Goal: Obtain resource: Download file/media

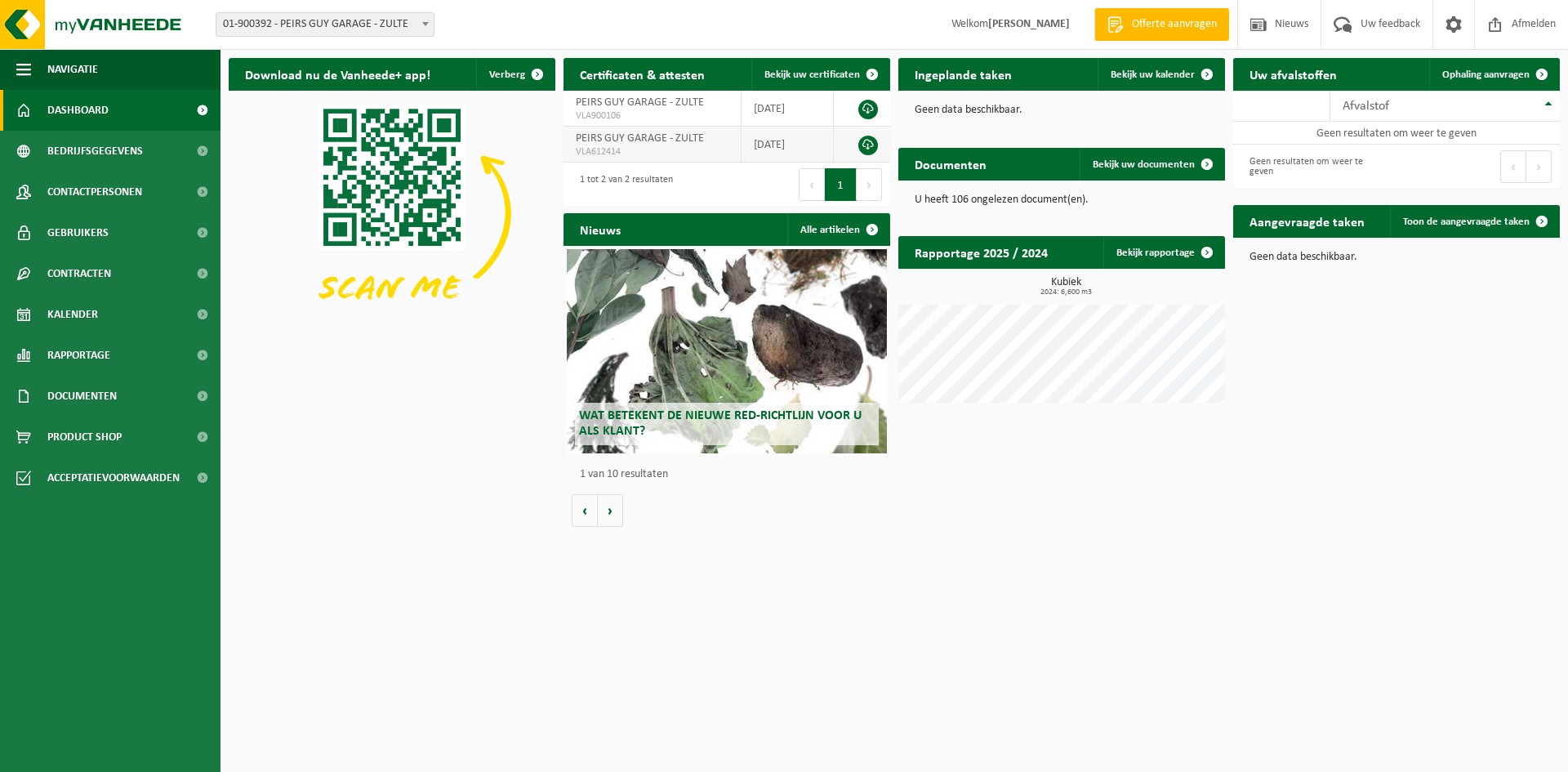
click at [789, 150] on td "[DATE]" at bounding box center [787, 145] width 92 height 36
click at [637, 147] on span "VLA612414" at bounding box center [651, 152] width 153 height 13
click at [864, 144] on link at bounding box center [868, 146] width 20 height 20
click at [1064, 25] on strong "[PERSON_NAME]" at bounding box center [1028, 24] width 81 height 13
click at [79, 312] on span "Kalender" at bounding box center [72, 315] width 51 height 41
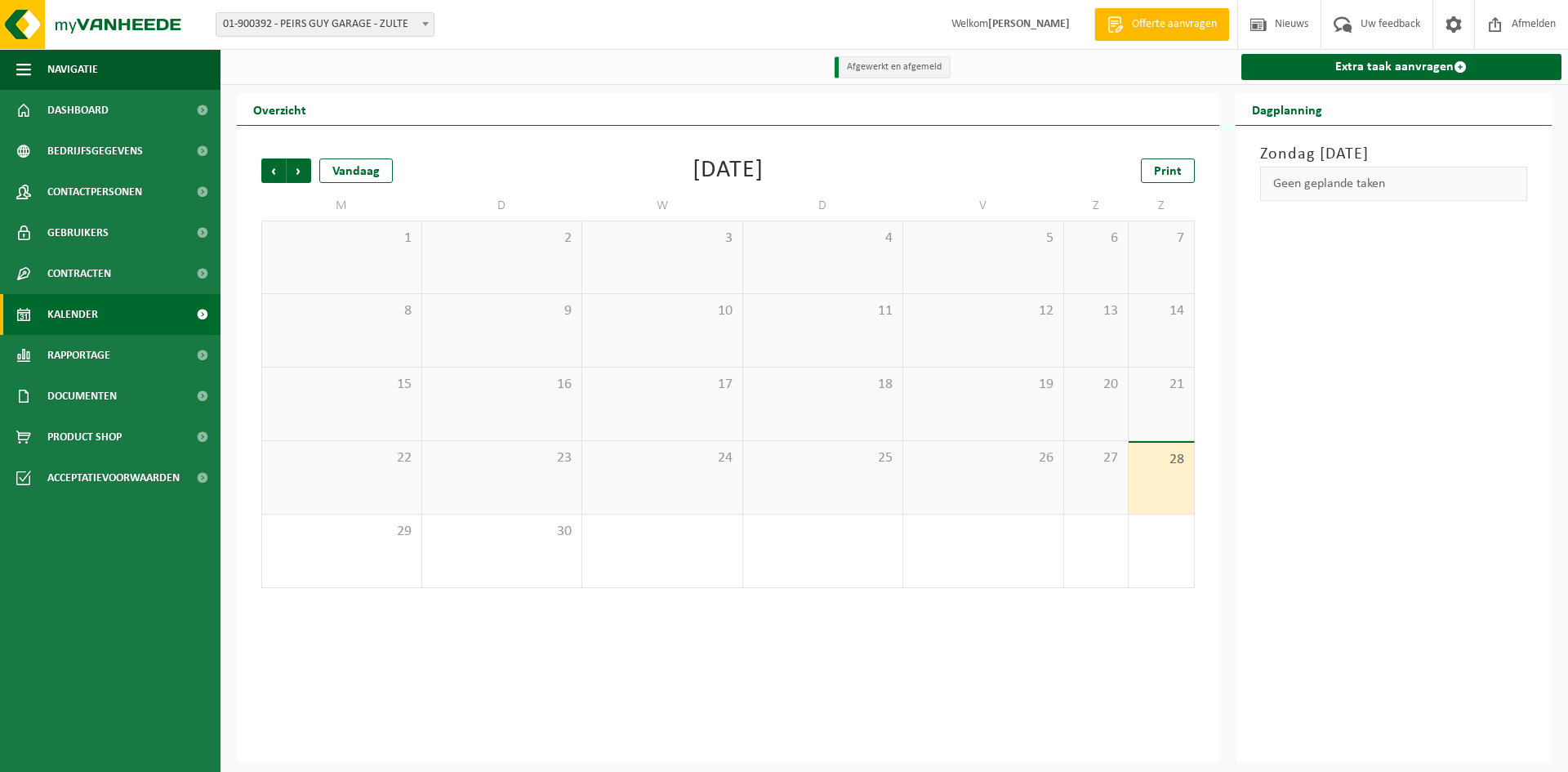
click at [423, 25] on b at bounding box center [424, 24] width 6 height 4
select select "153702"
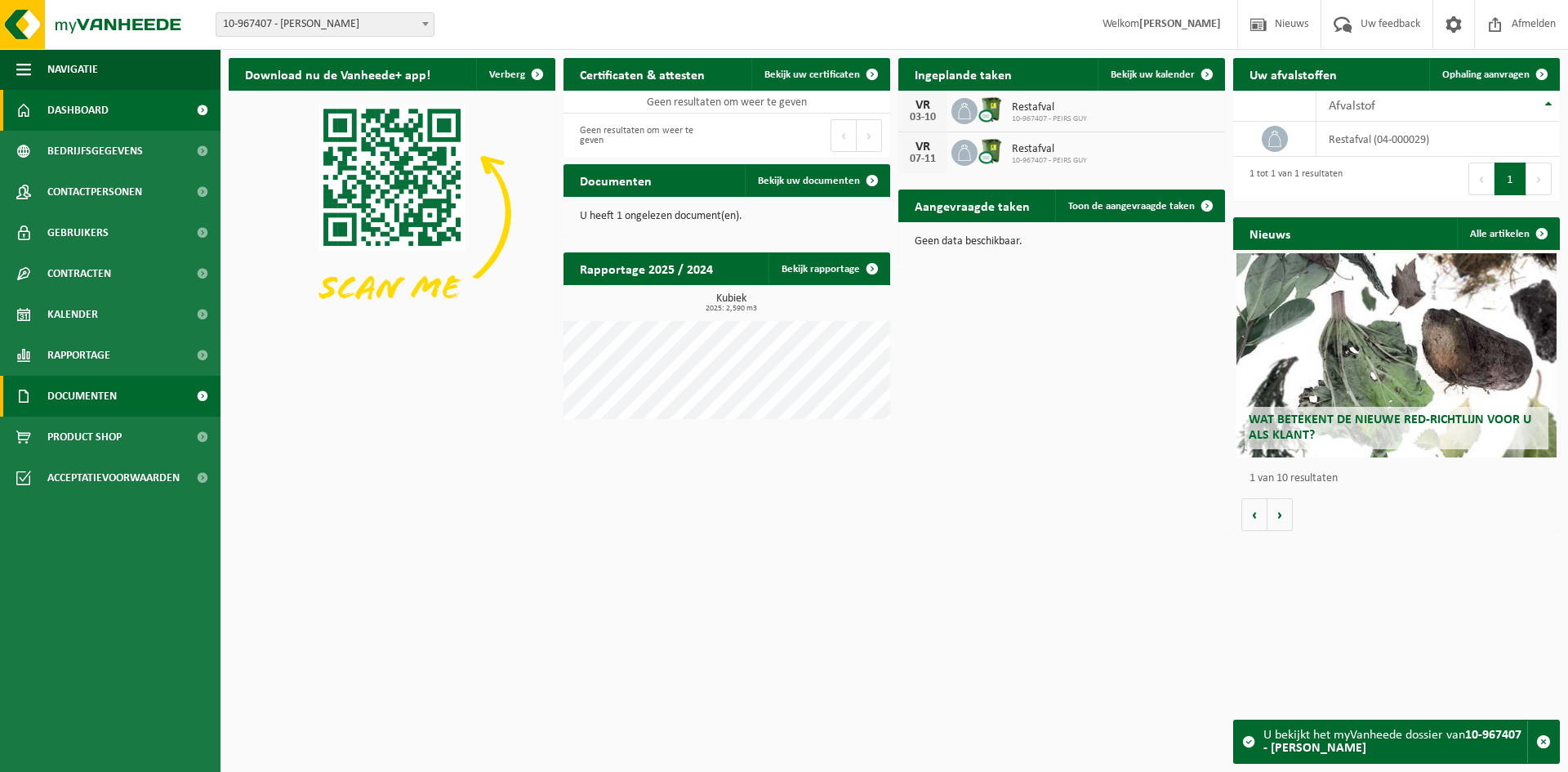
click at [98, 392] on span "Documenten" at bounding box center [82, 396] width 70 height 41
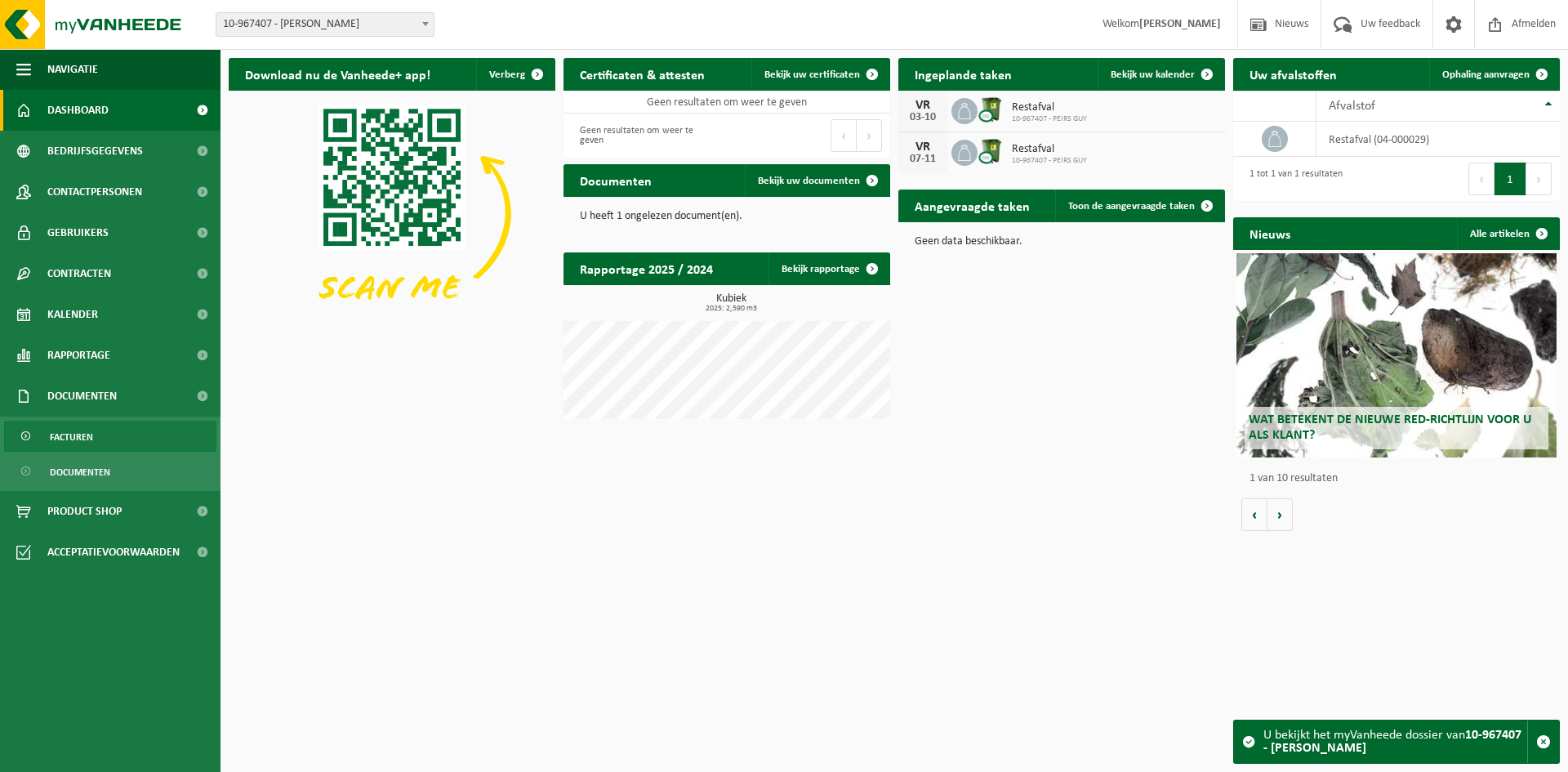
click at [87, 441] on span "Facturen" at bounding box center [71, 437] width 43 height 31
